Goal: Task Accomplishment & Management: Manage account settings

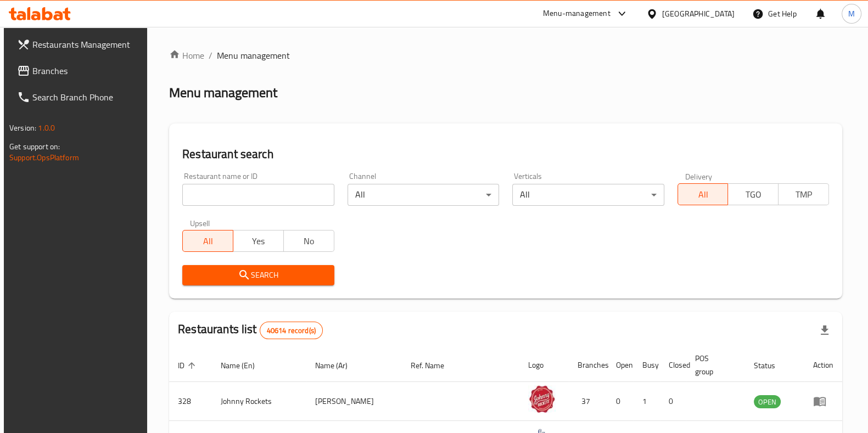
click at [252, 187] on input "search" at bounding box center [258, 195] width 152 height 22
paste input "Spring Vegetarian Cafe, [GEOGRAPHIC_DATA]"
click button "Search" at bounding box center [258, 275] width 152 height 20
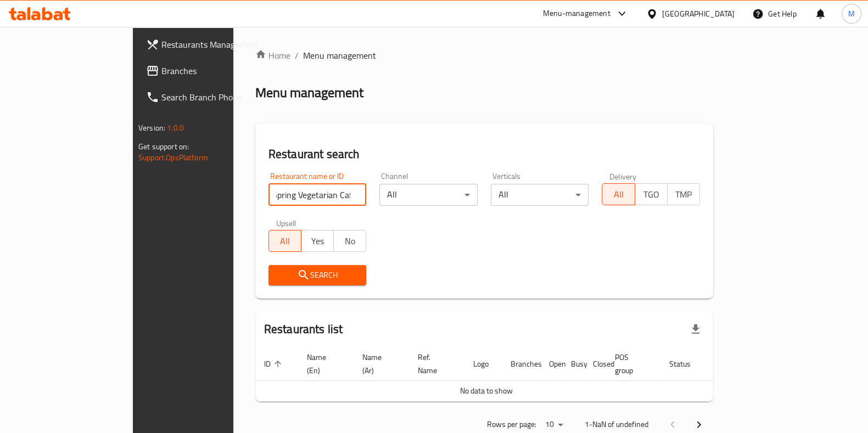
scroll to position [0, 0]
type input "Spring Vegetarian Cafe"
click button "Search" at bounding box center [317, 275] width 98 height 20
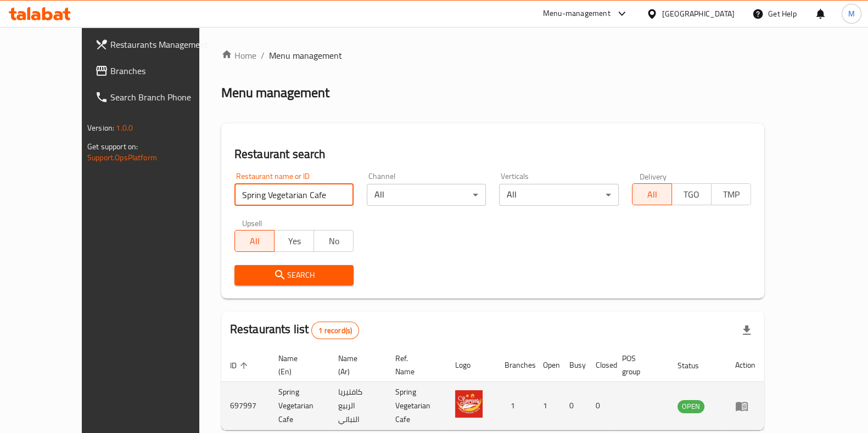
click at [748, 400] on icon "enhanced table" at bounding box center [741, 406] width 13 height 13
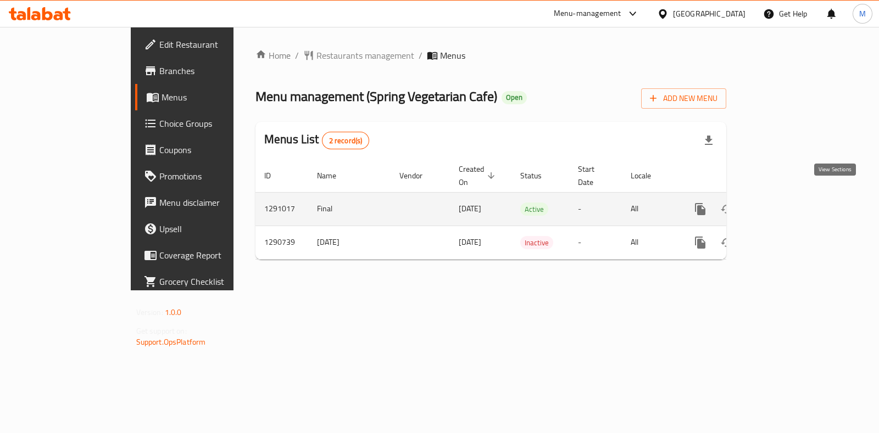
click at [786, 203] on icon "enhanced table" at bounding box center [779, 209] width 13 height 13
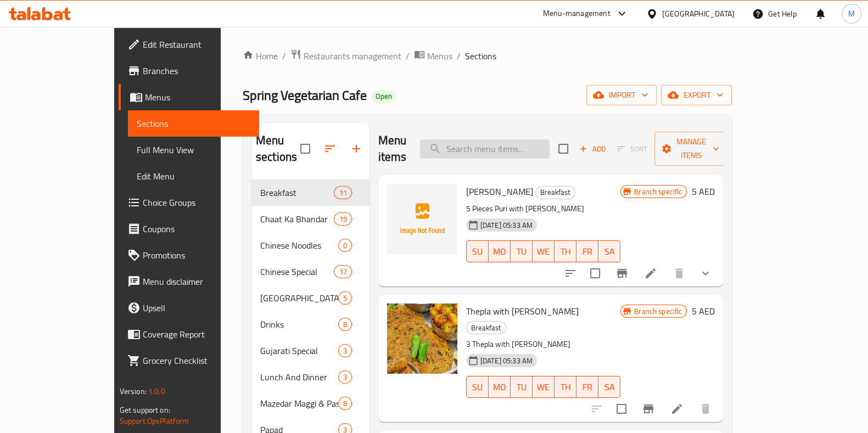
click at [529, 150] on input "search" at bounding box center [485, 148] width 130 height 19
paste input "Special Punjabi Jumbo Thali"
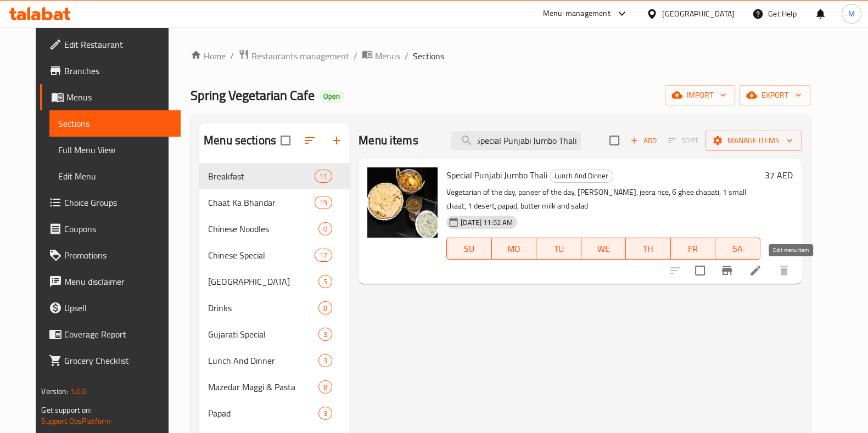
type input "Special Punjabi Jumbo Thali"
click at [760, 272] on icon at bounding box center [756, 271] width 10 height 10
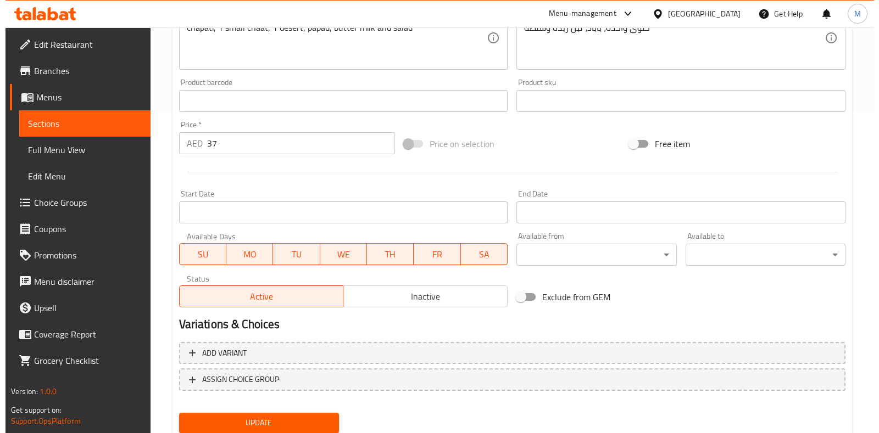
scroll to position [357, 0]
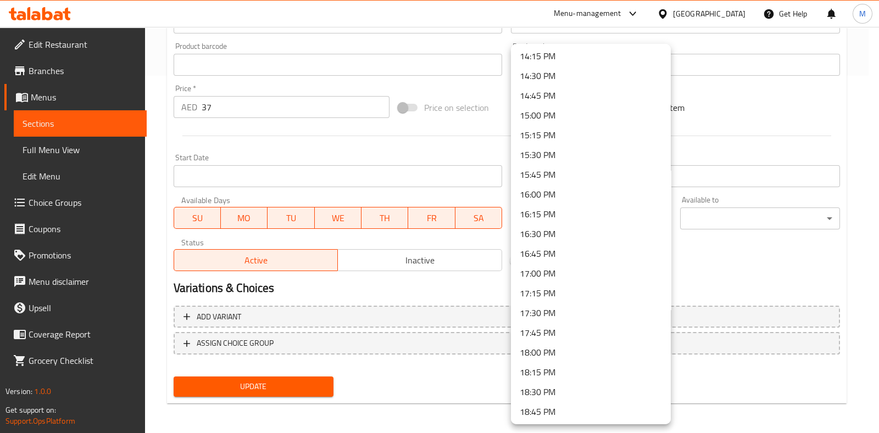
scroll to position [1170, 0]
click at [539, 272] on li "17:30 PM" at bounding box center [591, 272] width 160 height 20
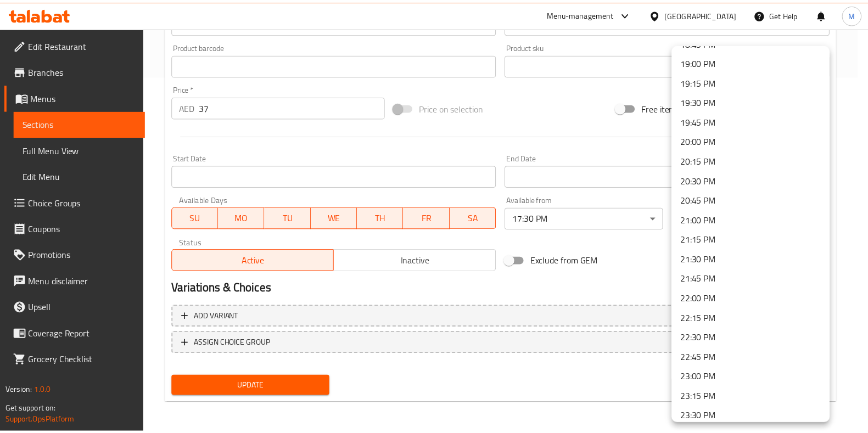
scroll to position [1499, 0]
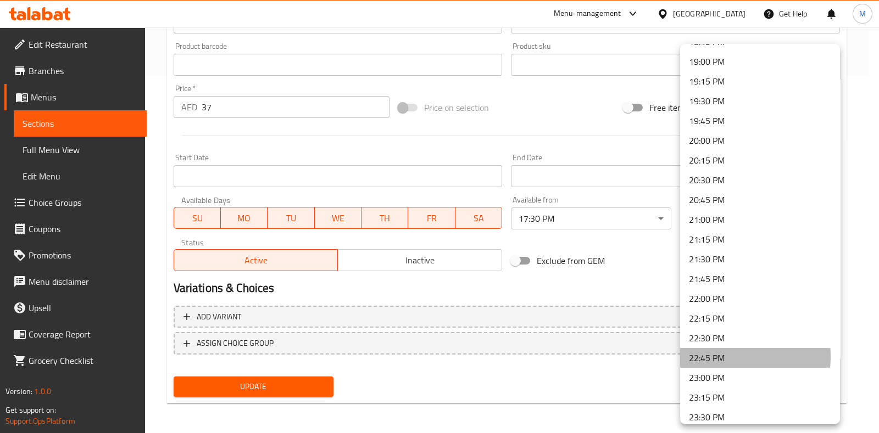
click at [717, 356] on li "22:45 PM" at bounding box center [760, 358] width 160 height 20
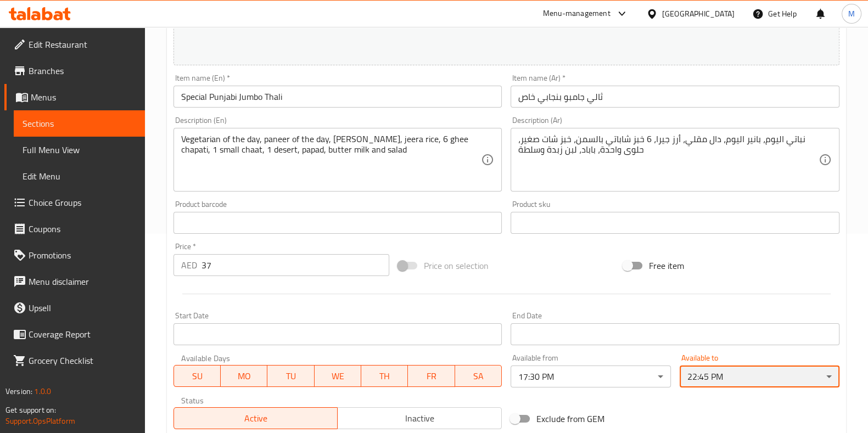
scroll to position [357, 0]
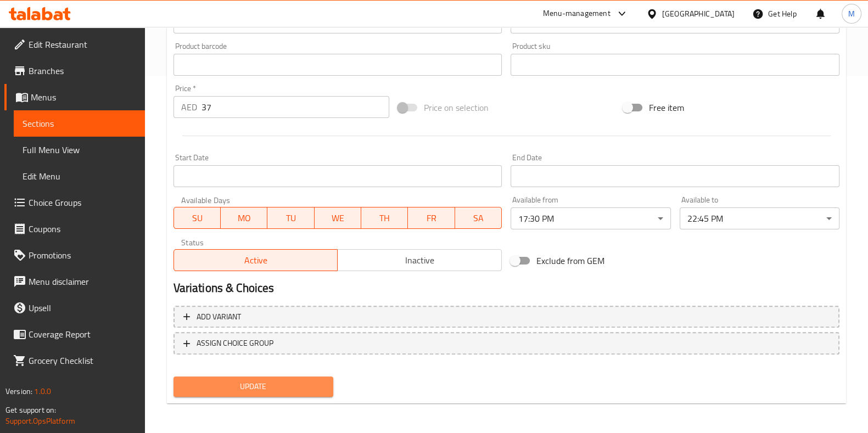
click at [254, 380] on span "Update" at bounding box center [253, 387] width 142 height 14
